Goal: Navigation & Orientation: Find specific page/section

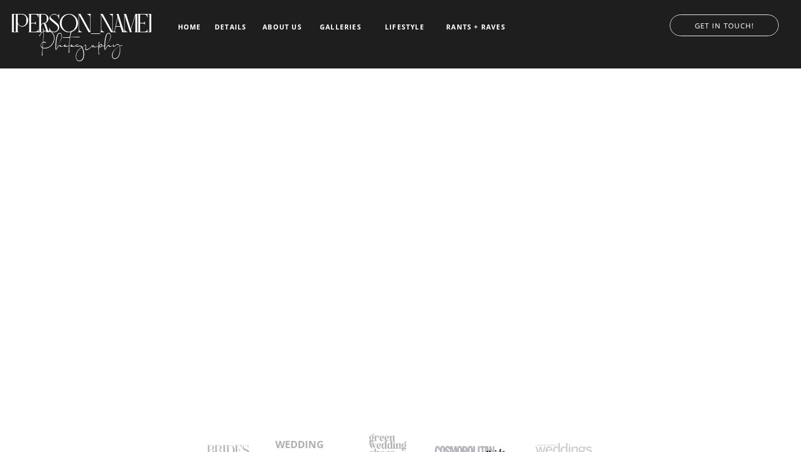
click at [346, 27] on nav "galleries" at bounding box center [341, 27] width 46 height 8
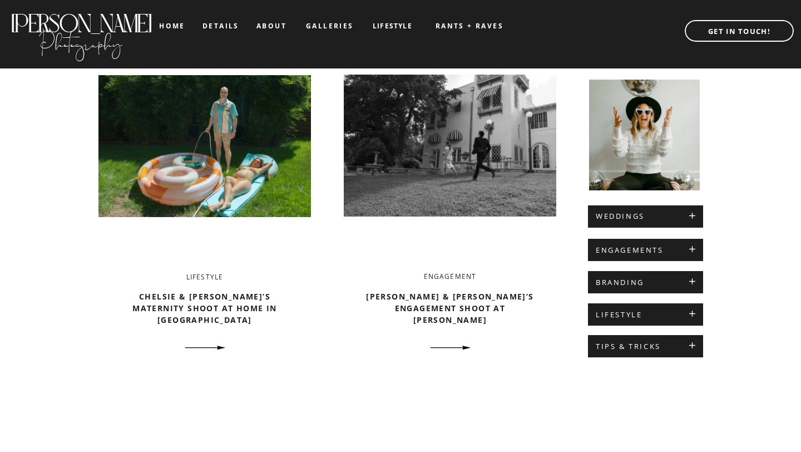
scroll to position [415, 0]
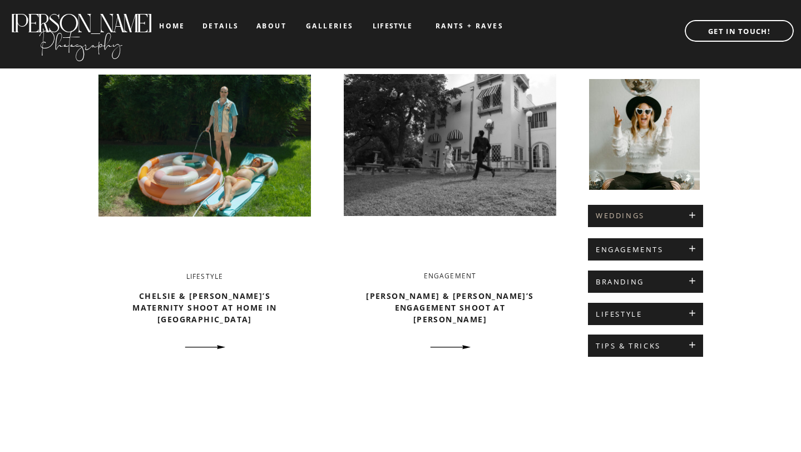
click at [646, 213] on h2 "WEDDINGS" at bounding box center [646, 215] width 100 height 9
